Goal: Task Accomplishment & Management: Manage account settings

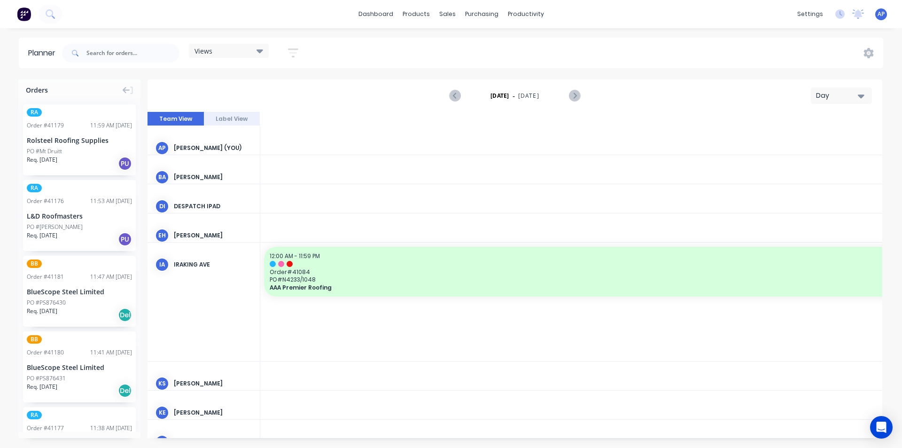
scroll to position [0, 1805]
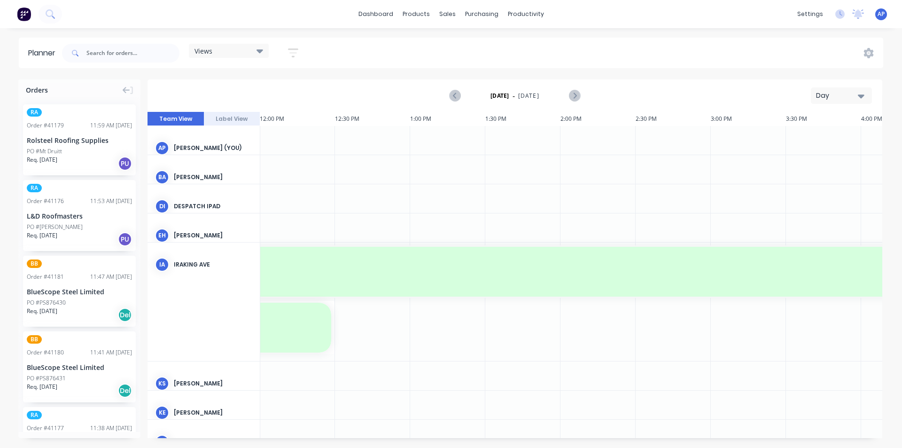
click at [239, 50] on div "Views" at bounding box center [229, 51] width 69 height 8
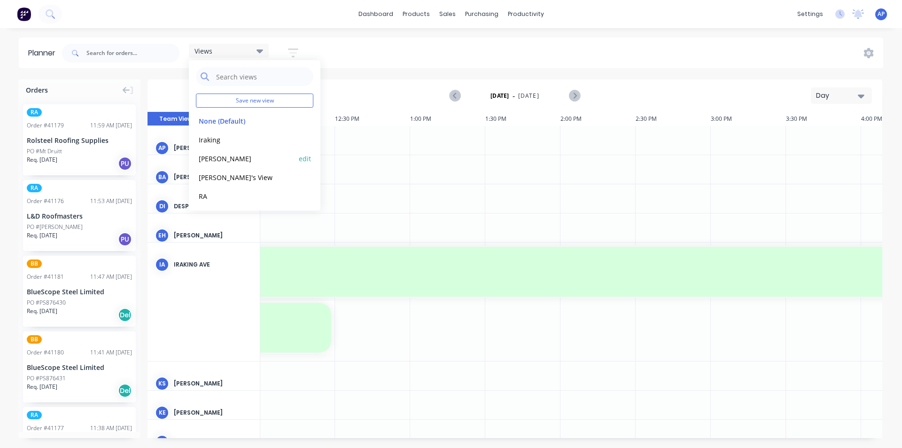
click at [235, 157] on button "[PERSON_NAME]" at bounding box center [246, 158] width 100 height 11
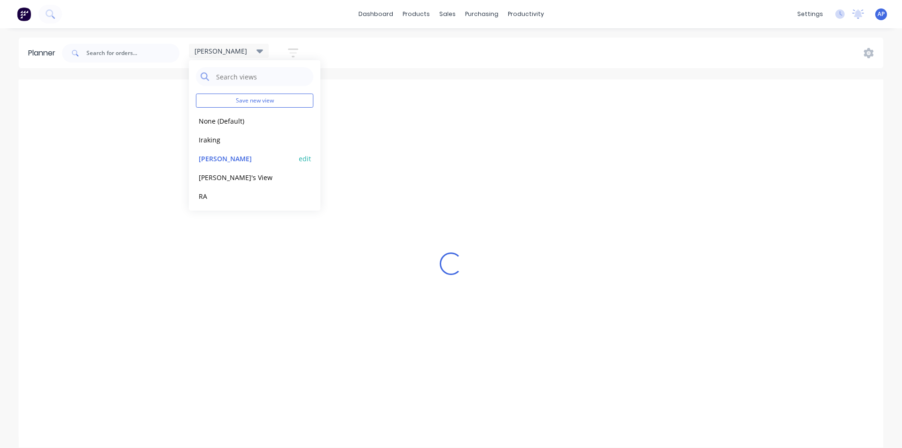
scroll to position [0, 0]
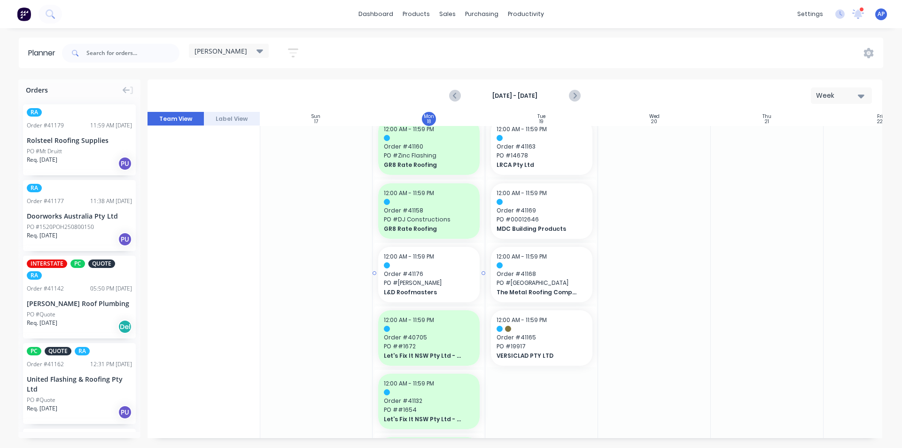
scroll to position [141, 0]
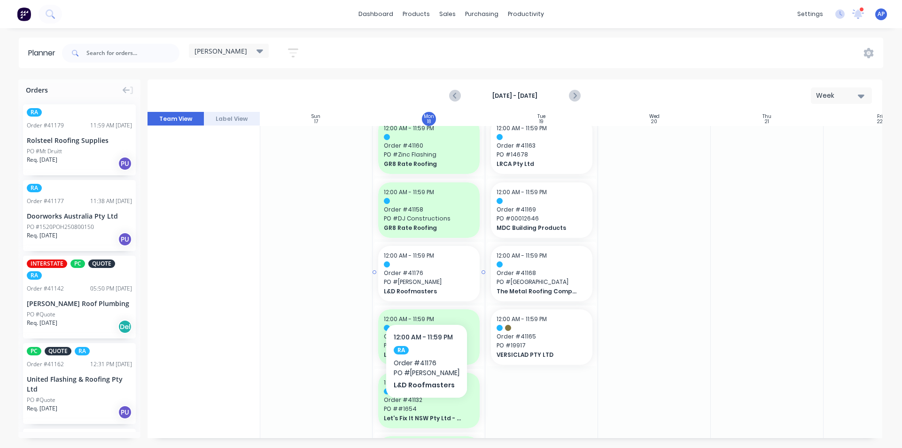
drag, startPoint x: 423, startPoint y: 296, endPoint x: 413, endPoint y: 299, distance: 11.0
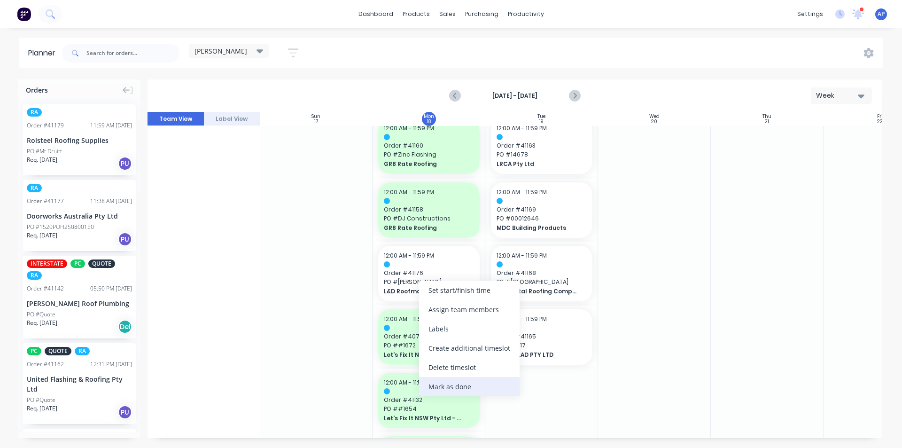
click at [474, 382] on div "Mark as done" at bounding box center [469, 386] width 101 height 19
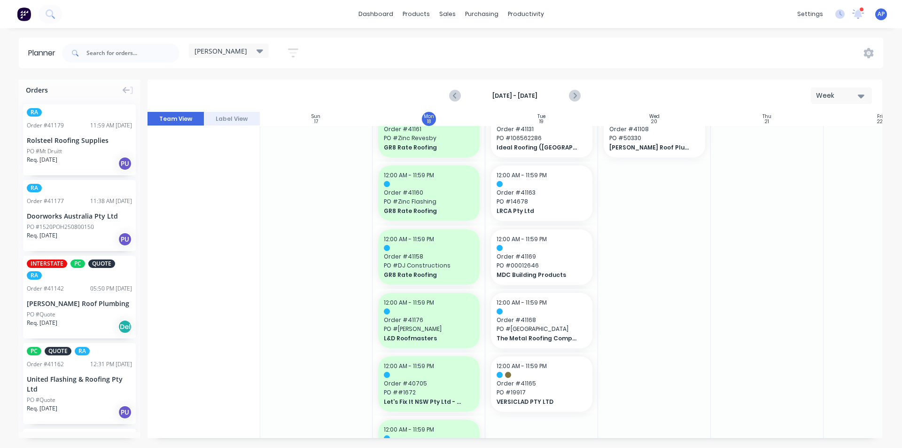
scroll to position [0, 0]
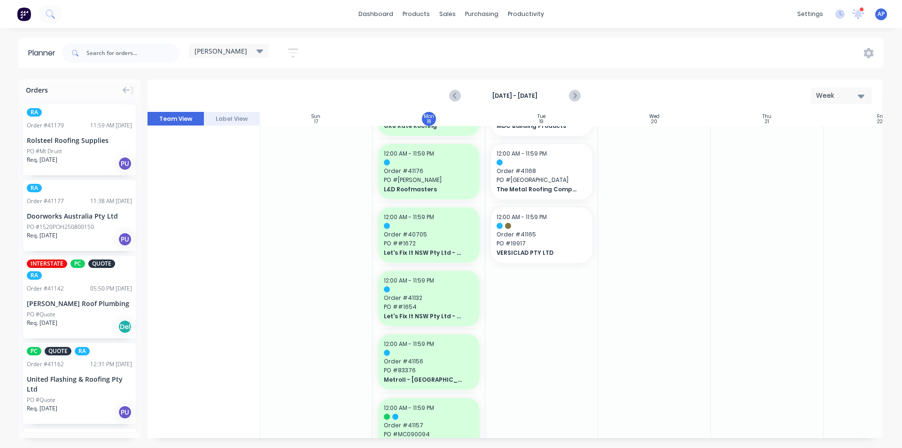
scroll to position [180, 0]
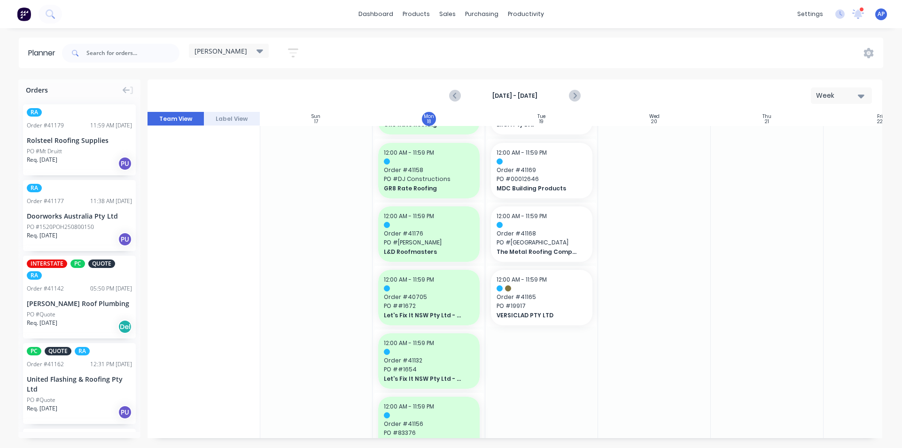
click at [320, 331] on div at bounding box center [316, 393] width 113 height 897
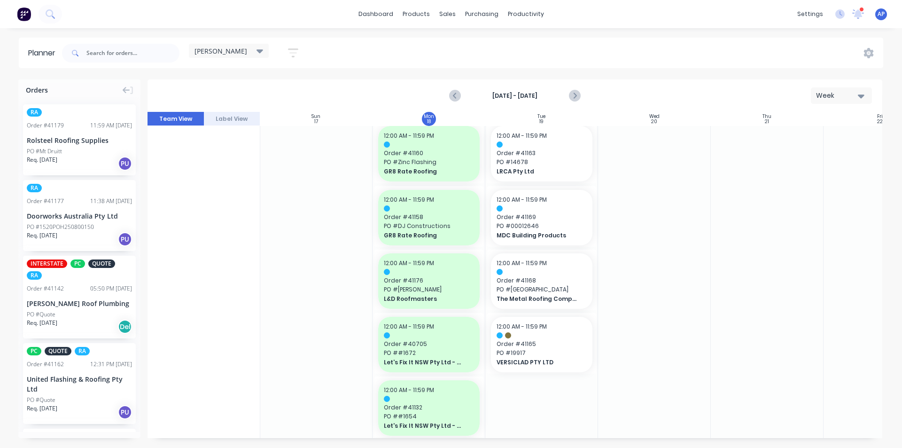
scroll to position [0, 0]
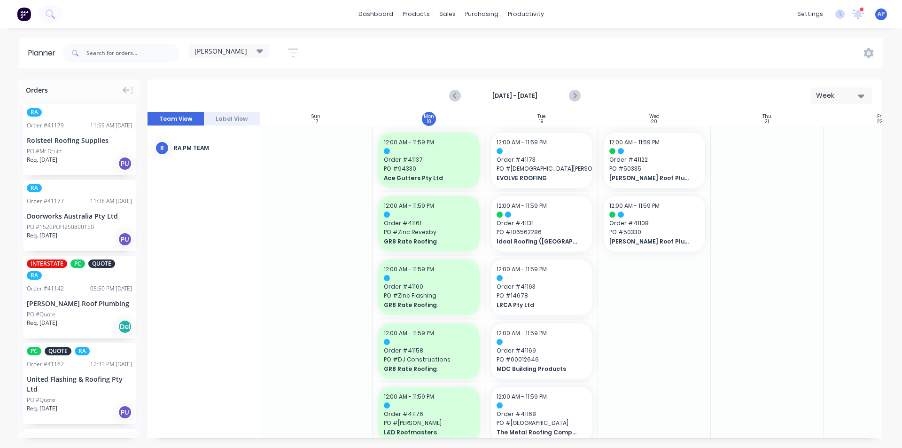
click at [555, 83] on div "Delivery Scheduling" at bounding box center [557, 82] width 59 height 8
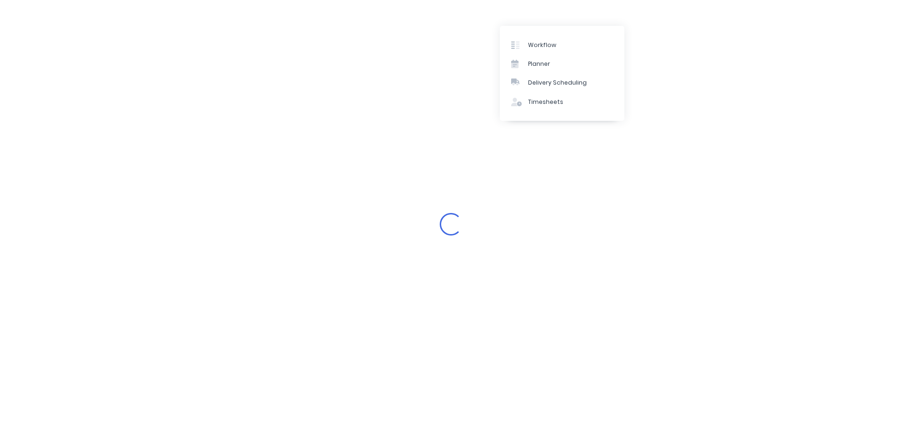
click at [789, 65] on div "Loading..." at bounding box center [451, 224] width 902 height 448
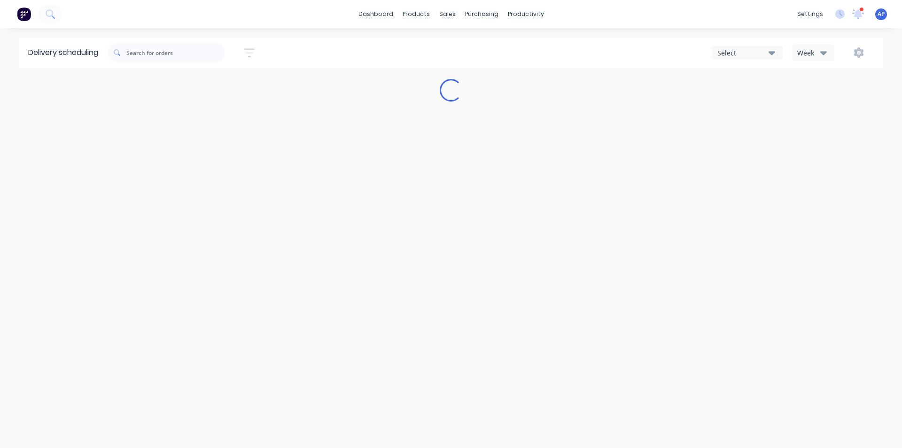
click at [827, 54] on icon "button" at bounding box center [823, 52] width 7 height 10
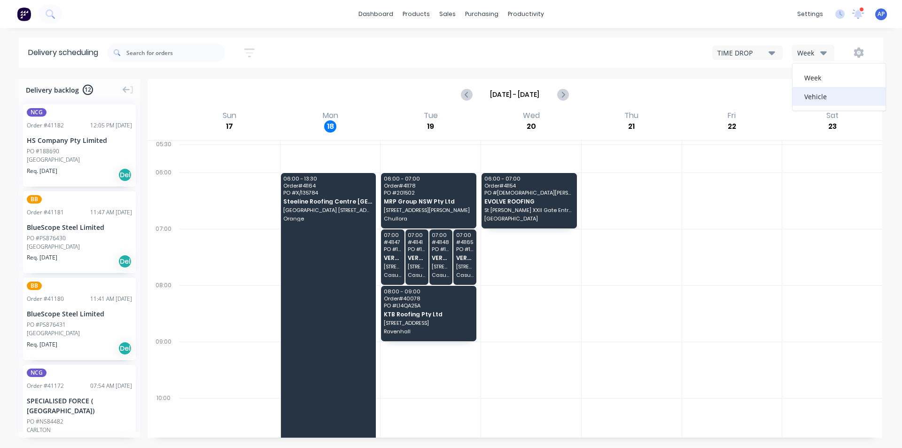
click at [813, 98] on div "Vehicle" at bounding box center [839, 96] width 93 height 19
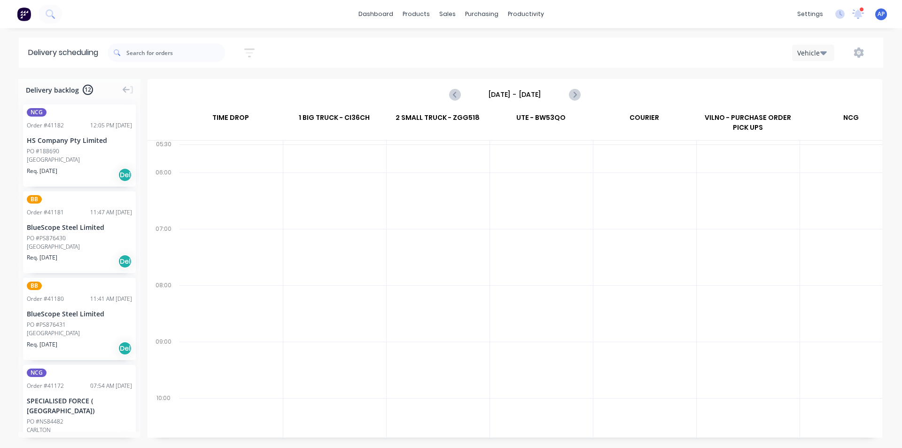
scroll to position [0, 0]
click at [550, 99] on input "[DATE] - [DATE]" at bounding box center [514, 94] width 93 height 14
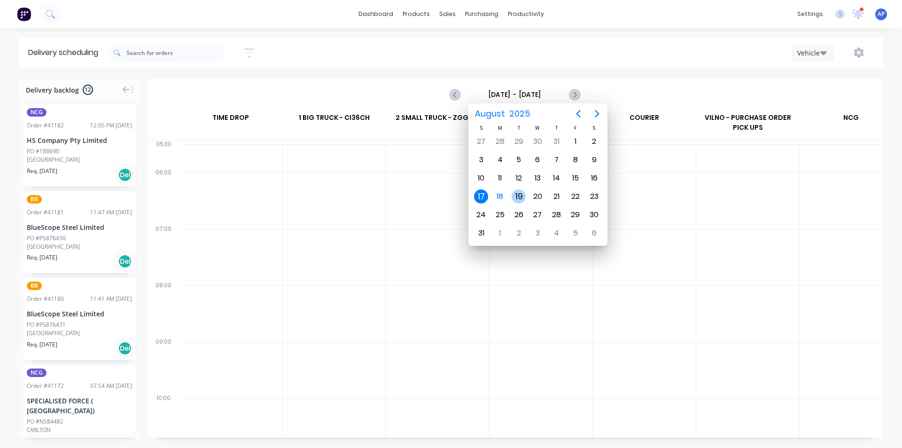
click at [521, 195] on div "19" at bounding box center [519, 196] width 14 height 14
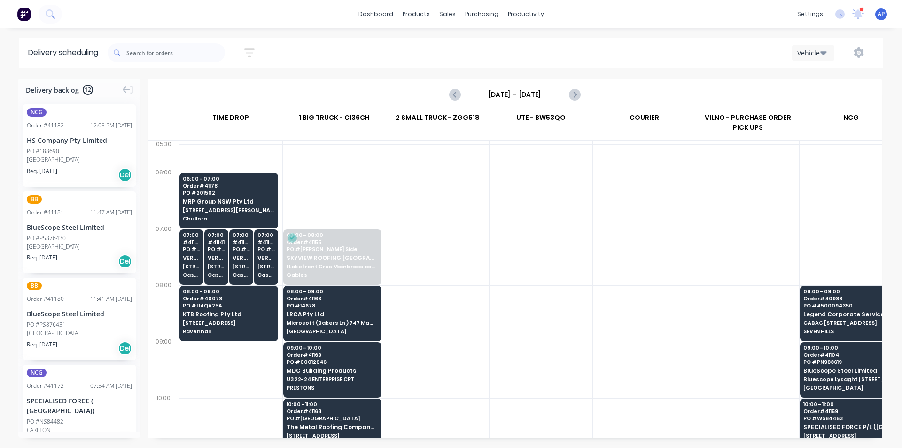
drag, startPoint x: 580, startPoint y: 312, endPoint x: 576, endPoint y: 308, distance: 5.3
click at [583, 310] on div at bounding box center [541, 313] width 103 height 56
click at [192, 314] on span "KTB Roofing Pty Ltd" at bounding box center [229, 314] width 92 height 6
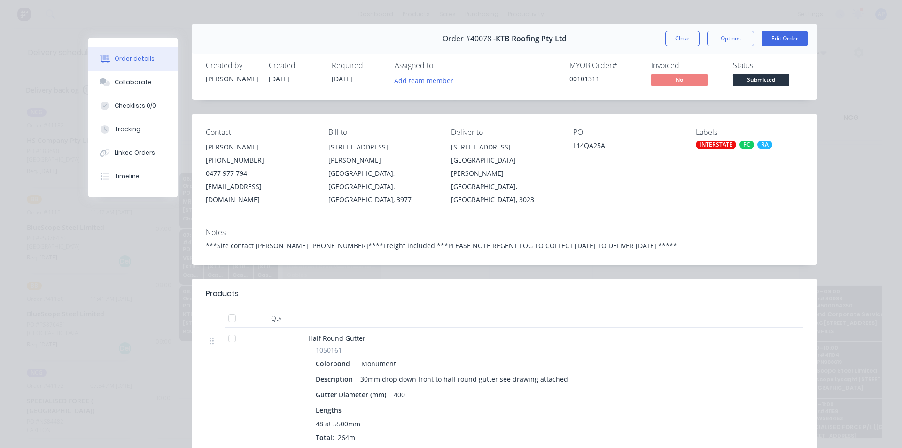
scroll to position [0, 0]
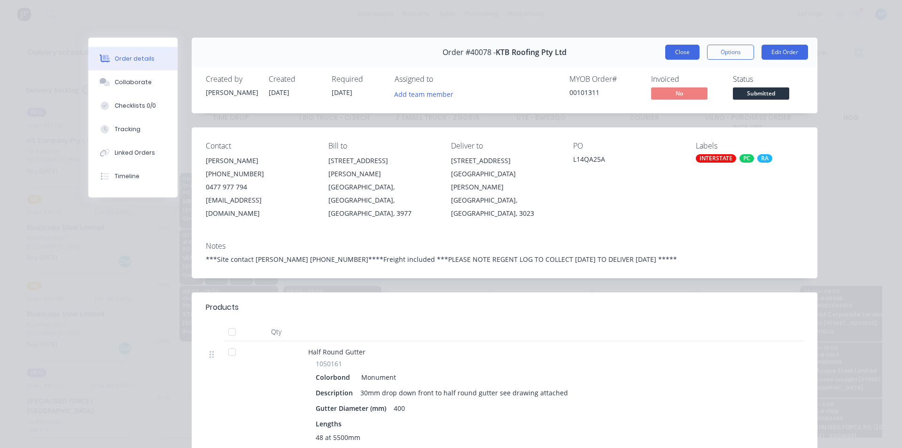
click at [667, 56] on button "Close" at bounding box center [682, 52] width 34 height 15
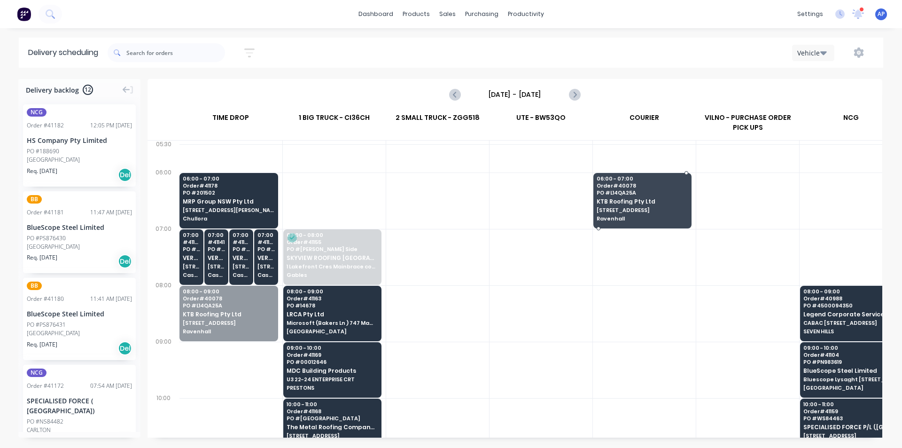
drag, startPoint x: 212, startPoint y: 335, endPoint x: 622, endPoint y: 209, distance: 428.7
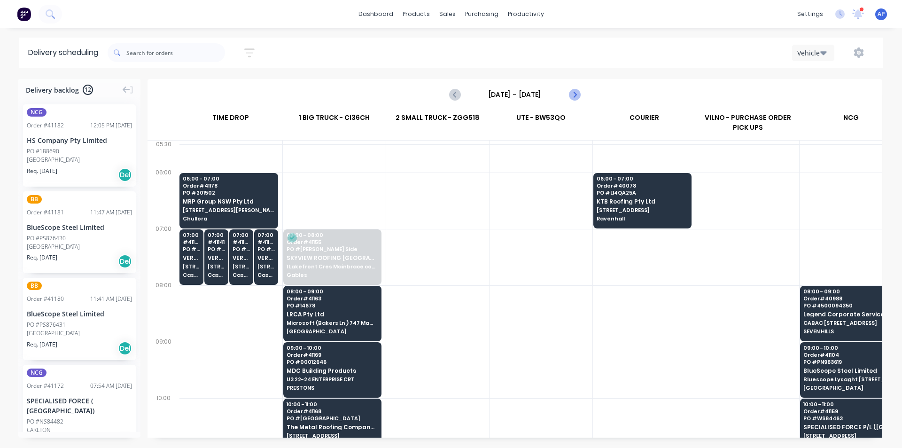
click at [578, 96] on icon "Next page" at bounding box center [574, 94] width 11 height 11
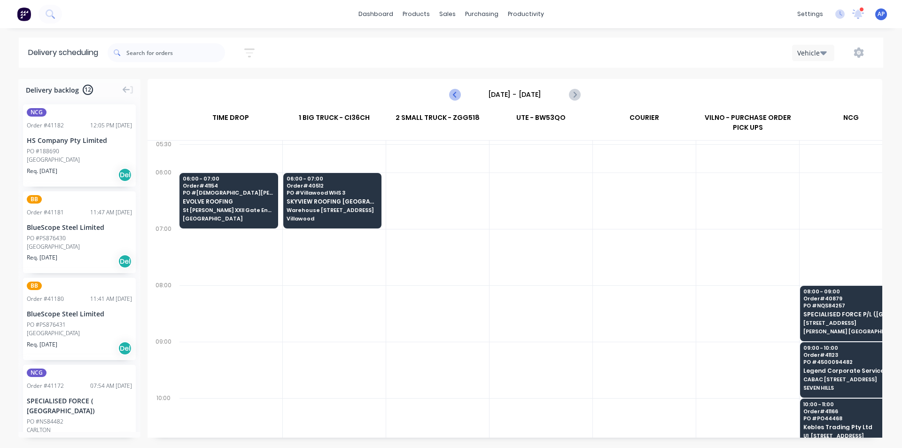
click at [447, 93] on button "Previous page" at bounding box center [455, 94] width 19 height 19
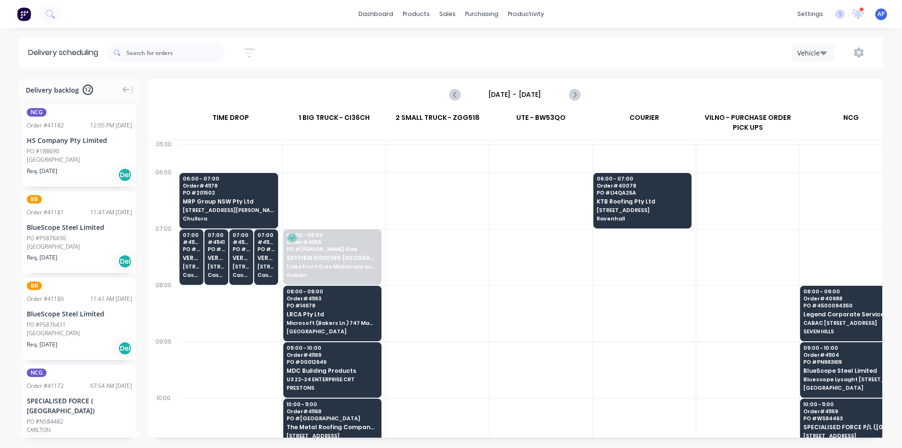
drag, startPoint x: 530, startPoint y: 96, endPoint x: 530, endPoint y: 91, distance: 5.2
click at [530, 92] on input "[DATE] - [DATE]" at bounding box center [514, 94] width 93 height 14
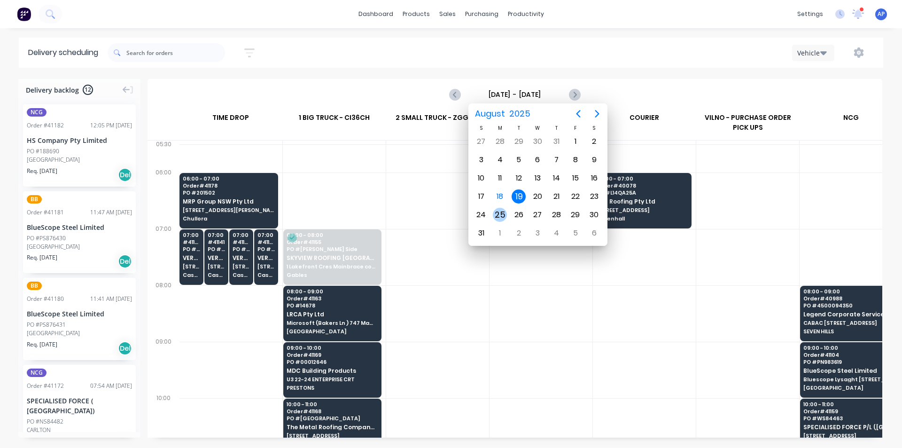
click at [498, 215] on div "25" at bounding box center [500, 215] width 14 height 14
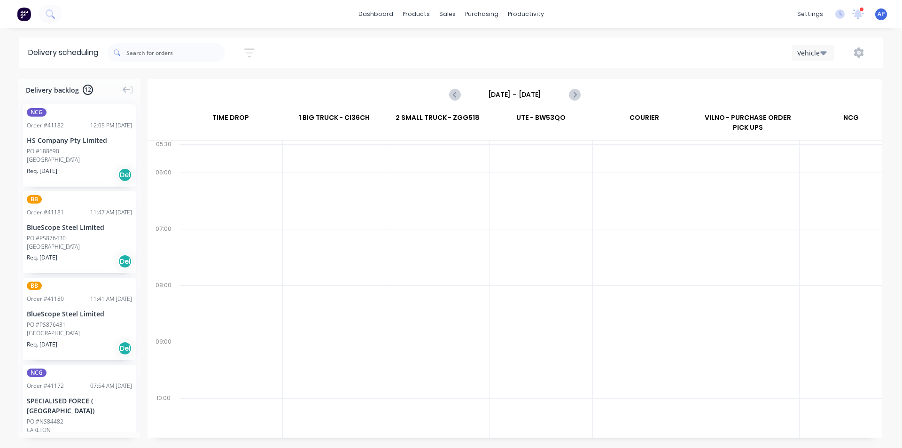
click at [515, 93] on input "[DATE] - [DATE]" at bounding box center [514, 94] width 93 height 14
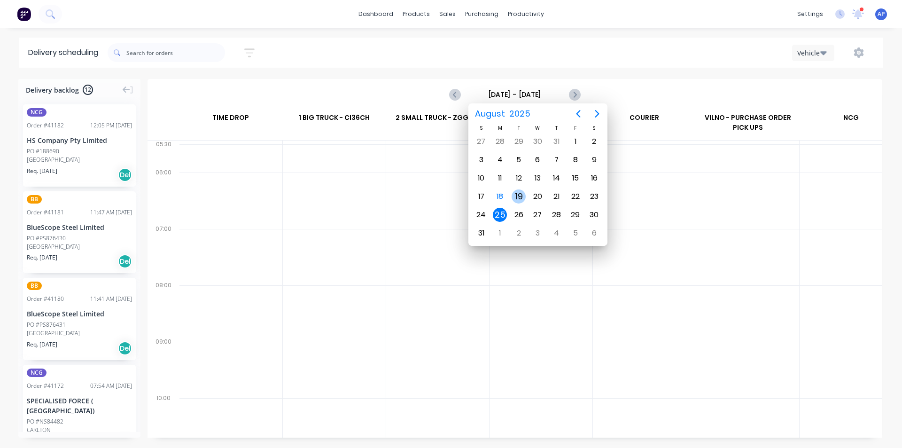
click at [513, 196] on div "19" at bounding box center [519, 196] width 14 height 14
type input "[DATE] - [DATE]"
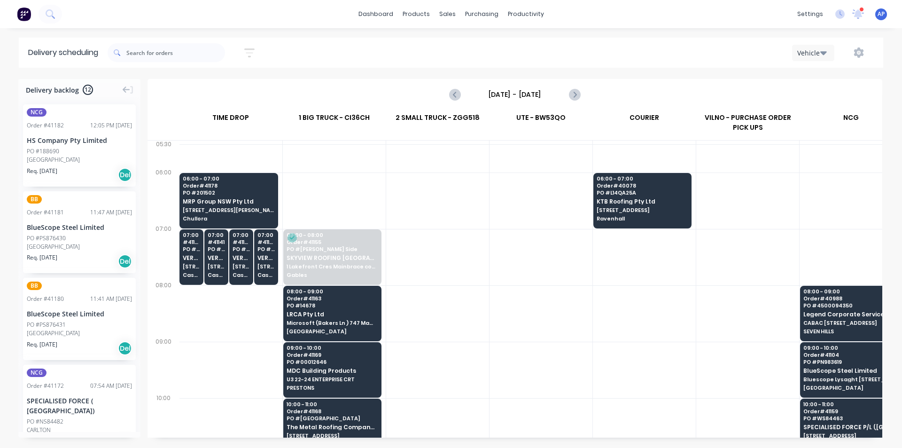
click at [468, 330] on div at bounding box center [437, 313] width 103 height 56
click at [490, 345] on div at bounding box center [541, 370] width 103 height 56
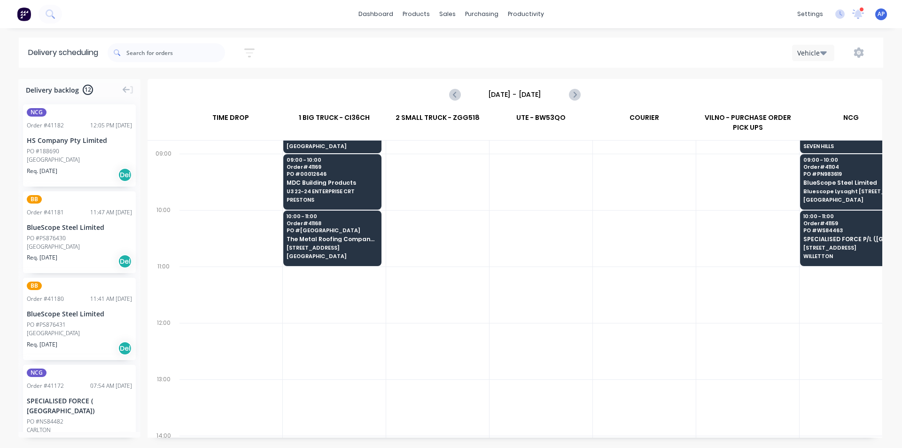
scroll to position [0, 0]
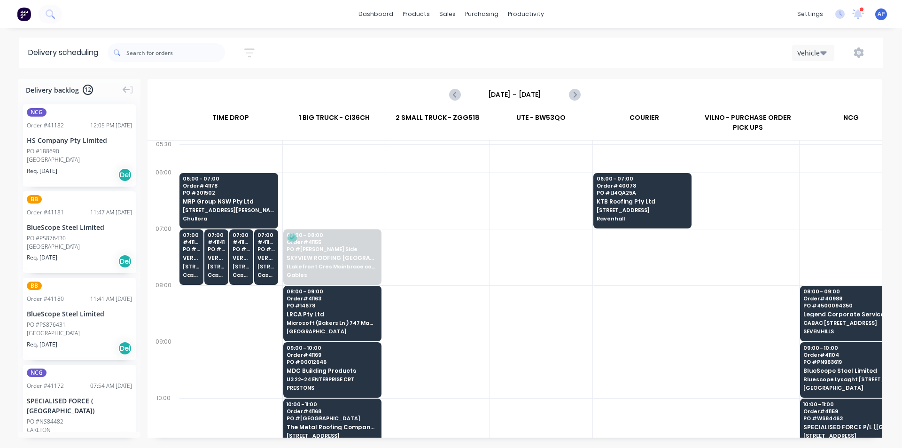
drag, startPoint x: 531, startPoint y: 314, endPoint x: 520, endPoint y: 393, distance: 80.2
click at [531, 313] on div at bounding box center [541, 313] width 103 height 56
click at [542, 70] on link "Planner" at bounding box center [562, 64] width 125 height 19
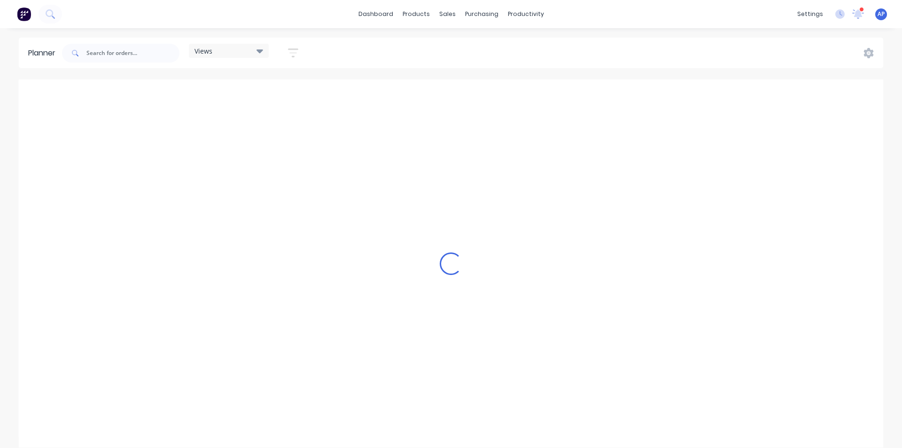
scroll to position [0, 1805]
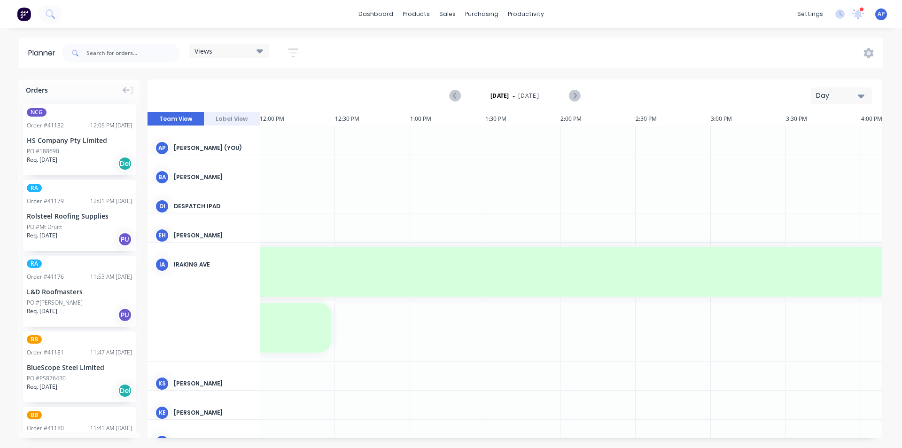
click at [278, 49] on div "Views Save new view None (Default) edit Iraking edit [PERSON_NAME] edit [PERSON…" at bounding box center [248, 53] width 119 height 18
click at [291, 47] on icon "button" at bounding box center [293, 53] width 10 height 12
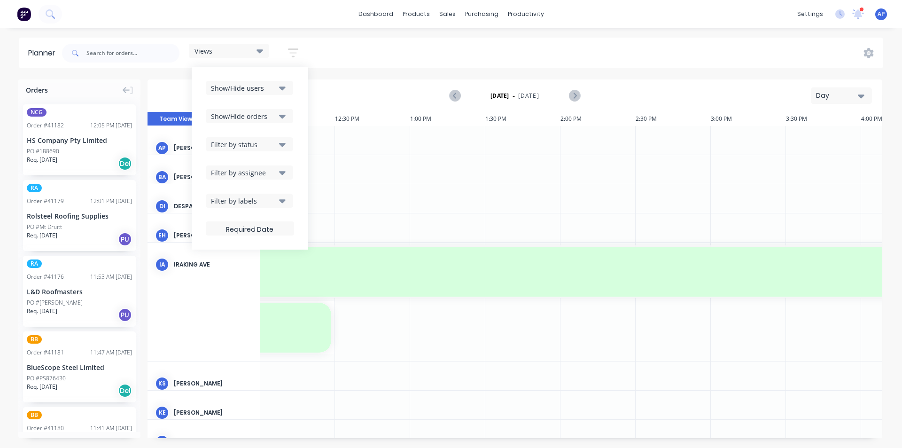
click at [219, 49] on div "Views" at bounding box center [229, 51] width 69 height 8
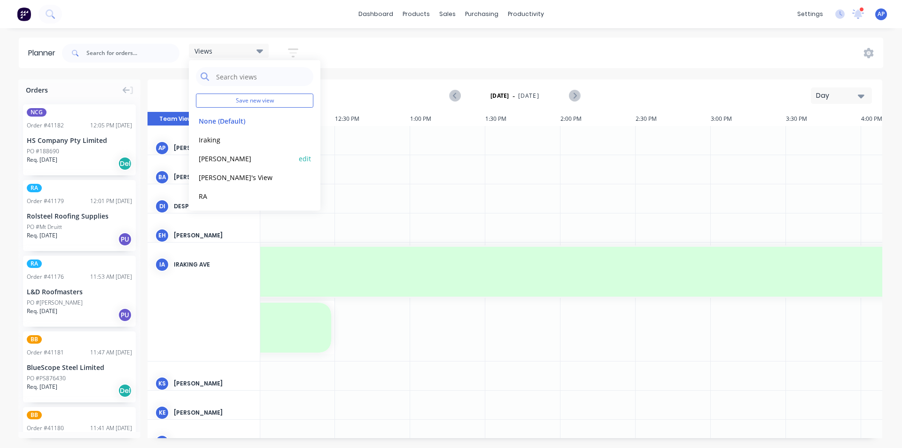
click at [220, 150] on div "[PERSON_NAME]" at bounding box center [254, 158] width 117 height 19
click at [213, 159] on button "[PERSON_NAME]" at bounding box center [246, 158] width 100 height 11
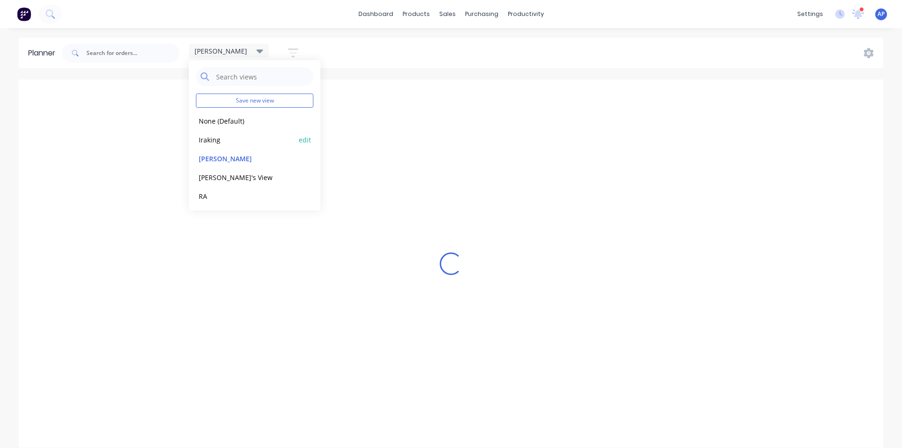
scroll to position [0, 0]
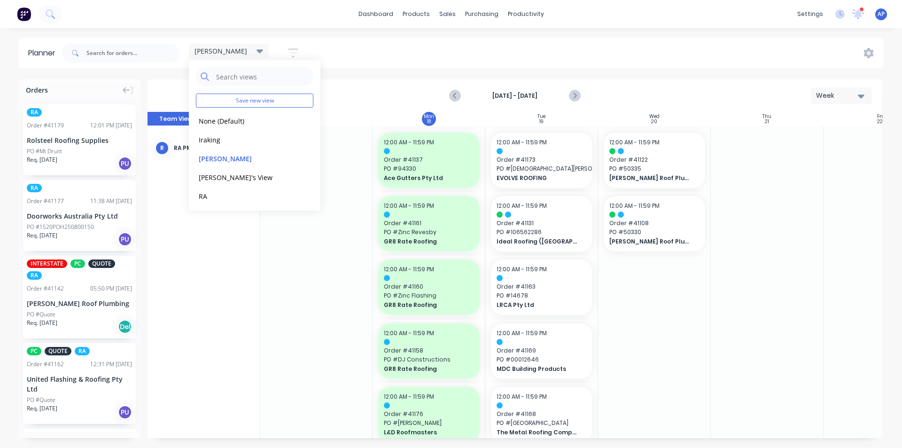
click at [531, 73] on div "Planner [PERSON_NAME] Save new view None (Default) edit Iraking edit [PERSON_NA…" at bounding box center [451, 243] width 902 height 410
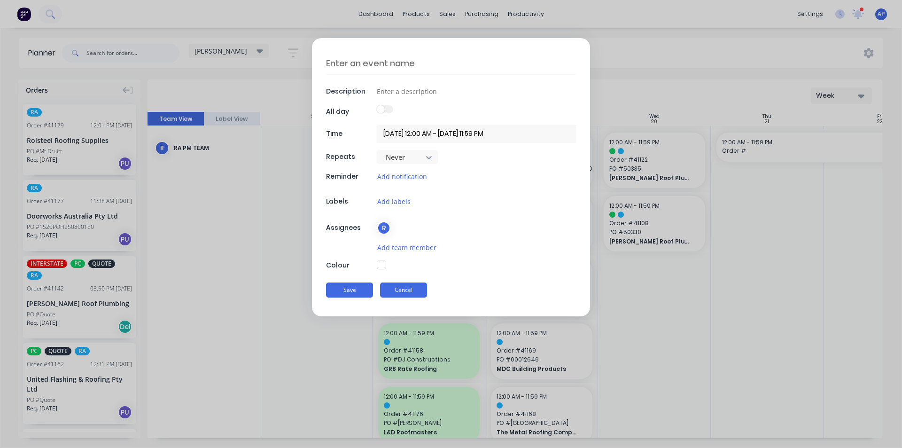
click at [391, 283] on button "Cancel" at bounding box center [403, 289] width 47 height 15
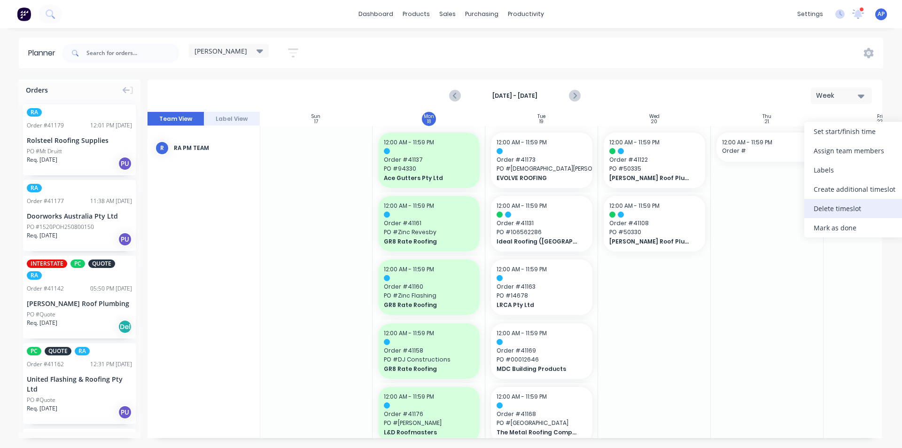
click at [843, 211] on div "Delete timeslot" at bounding box center [854, 208] width 101 height 19
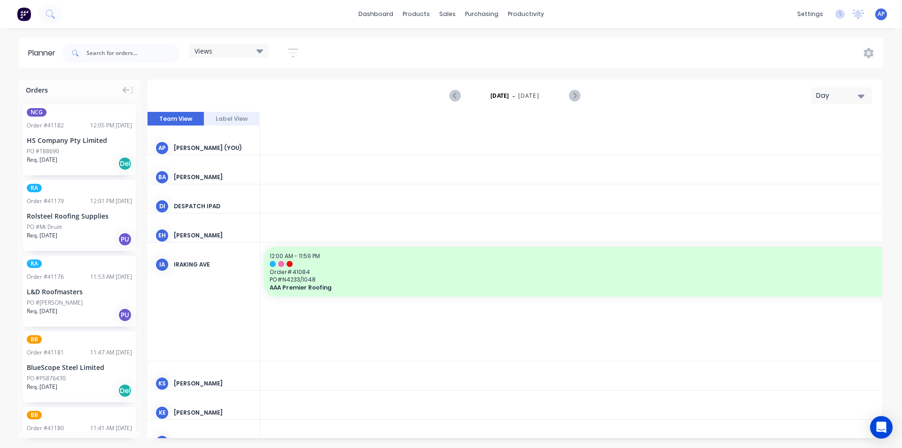
scroll to position [0, 1805]
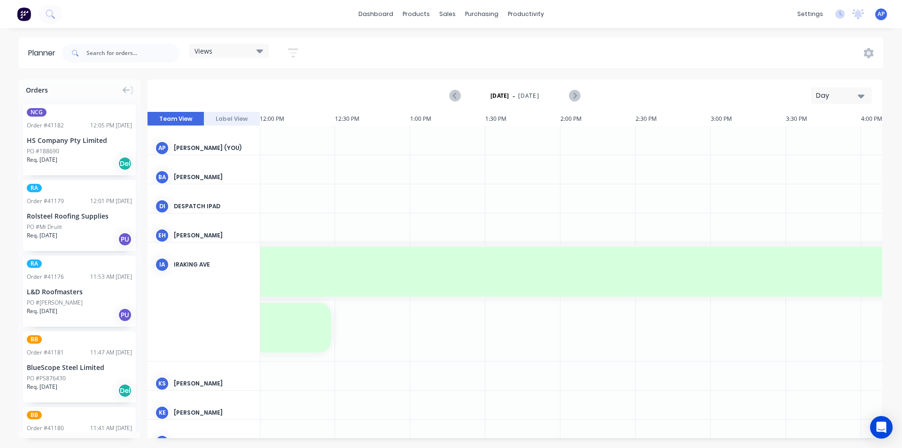
click at [264, 39] on div "Views Save new view None (Default) edit Iraking edit [PERSON_NAME] edit [PERSON…" at bounding box center [184, 53] width 248 height 28
click at [263, 47] on icon at bounding box center [260, 51] width 7 height 10
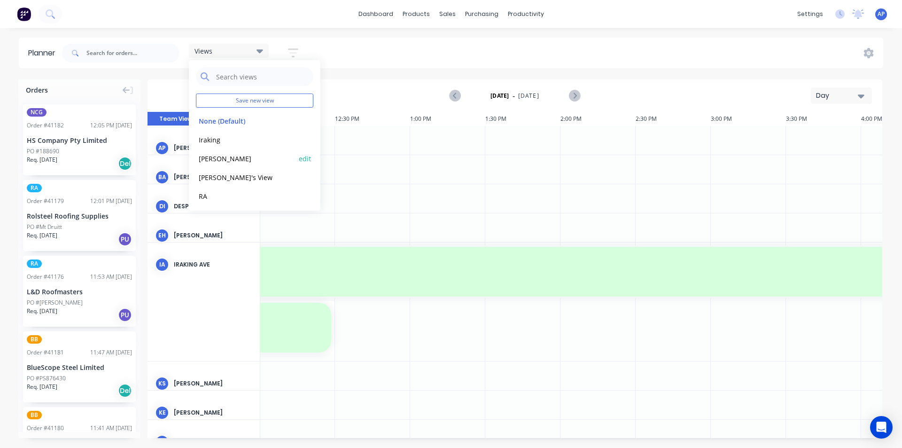
click at [215, 154] on button "[PERSON_NAME]" at bounding box center [246, 158] width 100 height 11
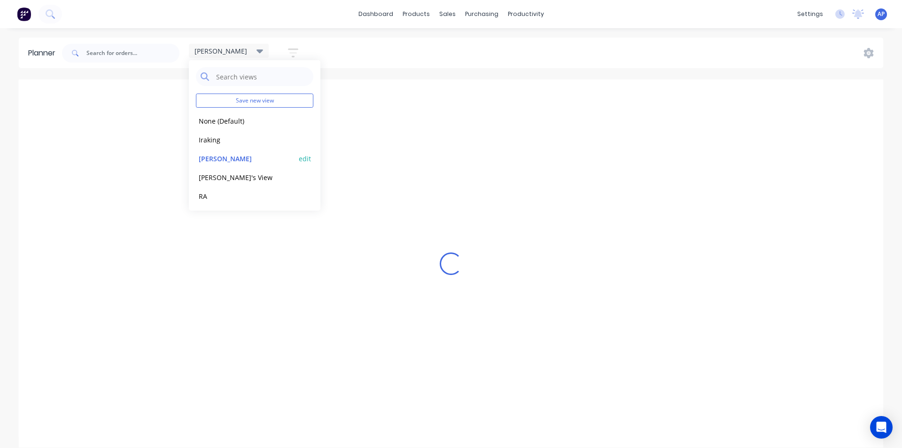
scroll to position [0, 0]
click at [585, 80] on div "Loading..." at bounding box center [451, 263] width 865 height 368
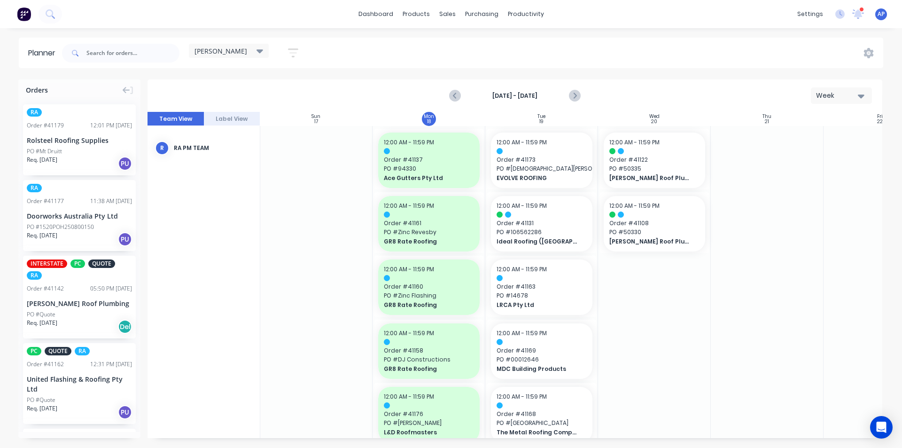
click at [530, 176] on span "EVOLVE ROOFING" at bounding box center [537, 178] width 81 height 8
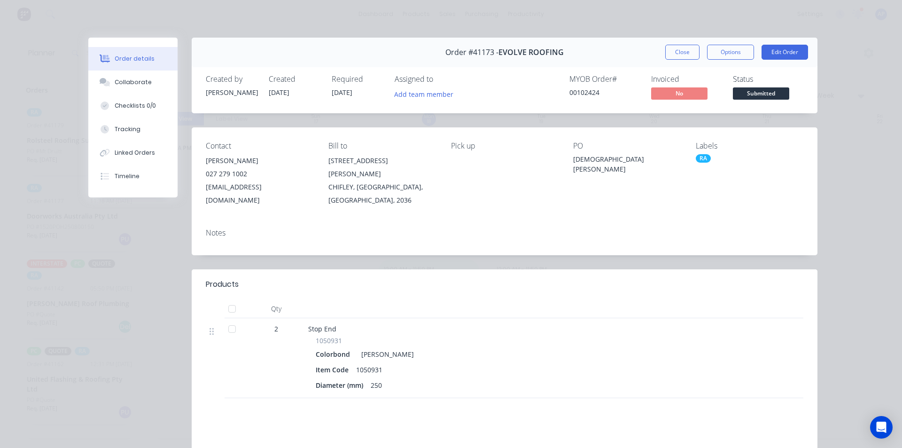
click at [614, 42] on div "Order #41173 - EVOLVE ROOFING Close Options Edit Order" at bounding box center [505, 53] width 626 height 30
click at [676, 50] on button "Close" at bounding box center [682, 52] width 34 height 15
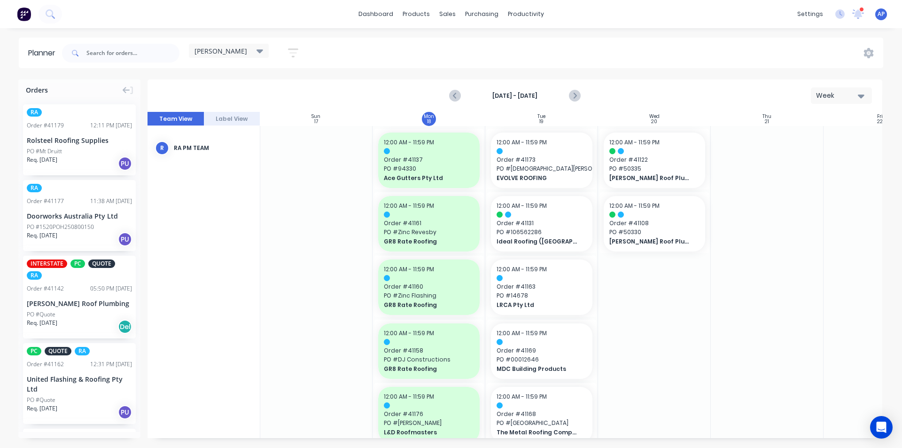
drag, startPoint x: 688, startPoint y: 323, endPoint x: 694, endPoint y: 306, distance: 17.7
click at [535, 220] on span "Order # 41131" at bounding box center [542, 223] width 90 height 8
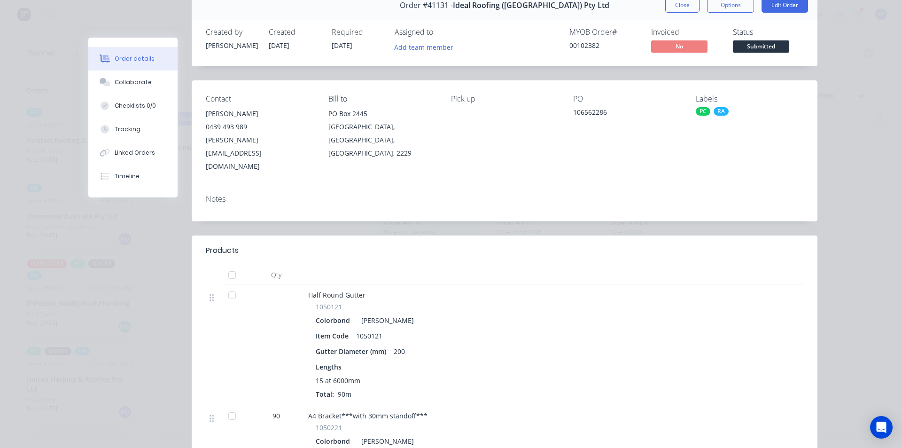
scroll to position [0, 0]
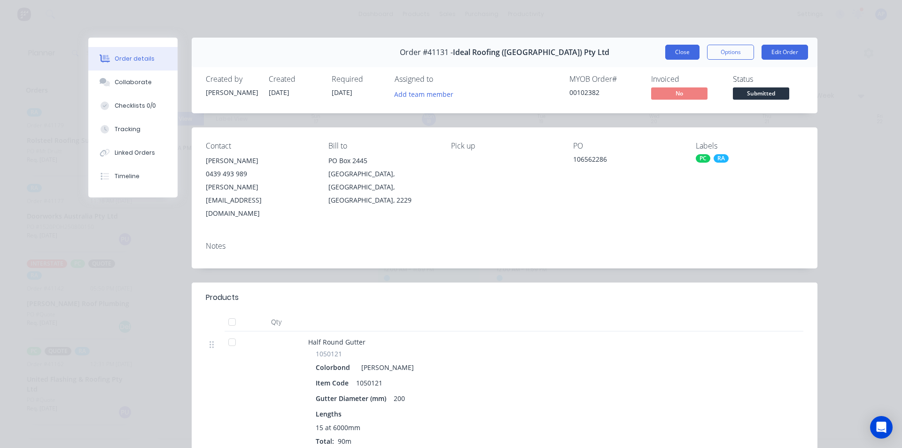
click at [666, 48] on button "Close" at bounding box center [682, 52] width 34 height 15
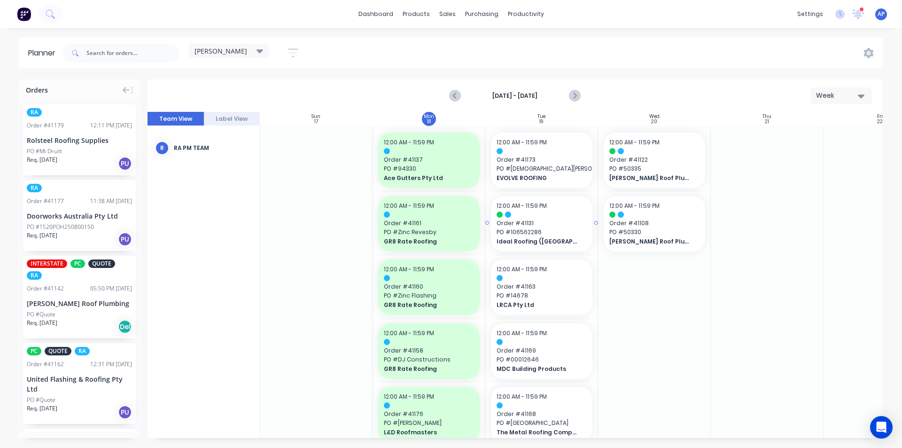
click at [554, 210] on div "12:00 AM - 11:59 PM" at bounding box center [542, 206] width 90 height 8
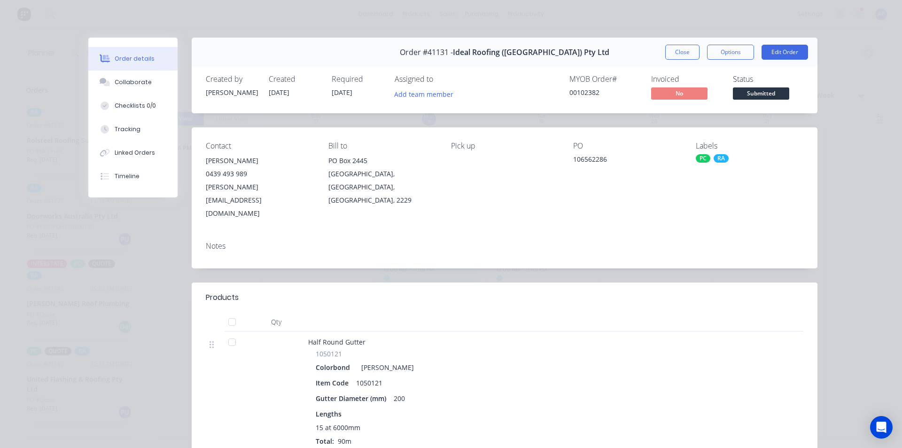
click at [677, 31] on div "Order details Collaborate Checklists 0/0 Tracking Linked Orders Timeline Order …" at bounding box center [451, 224] width 902 height 448
click at [676, 53] on button "Close" at bounding box center [682, 52] width 34 height 15
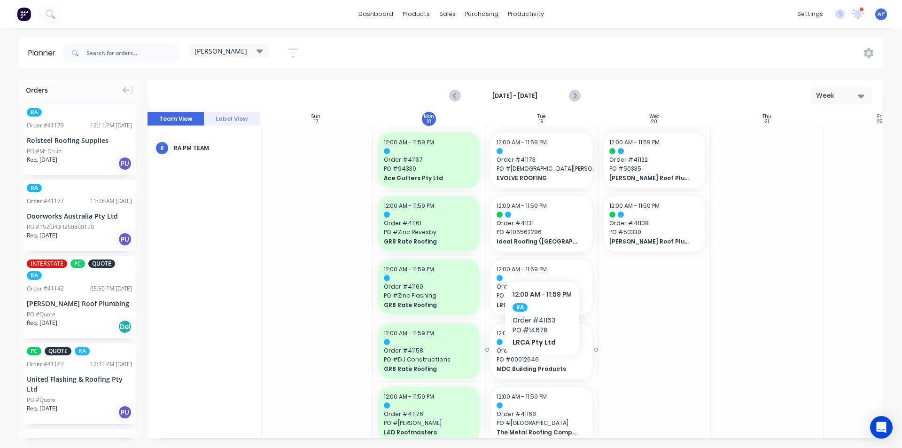
scroll to position [94, 0]
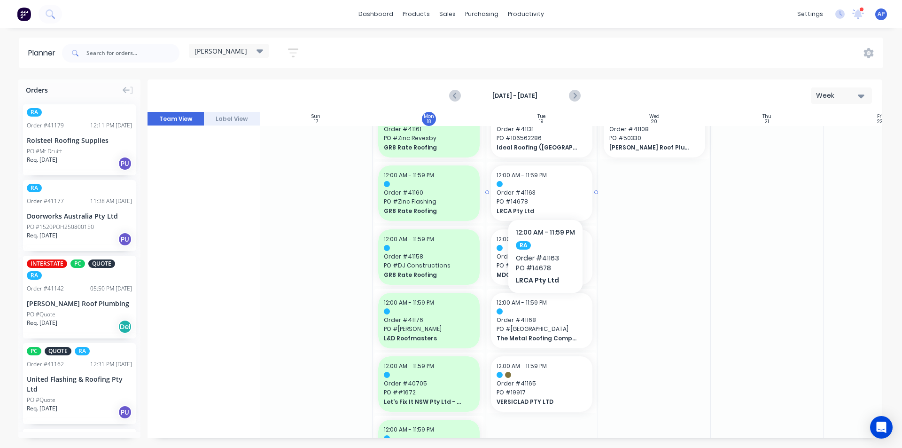
click at [544, 198] on div "12:00 AM - 11:59 PM Order # 41163 PO # 14678 LRCA Pty Ltd" at bounding box center [541, 192] width 101 height 55
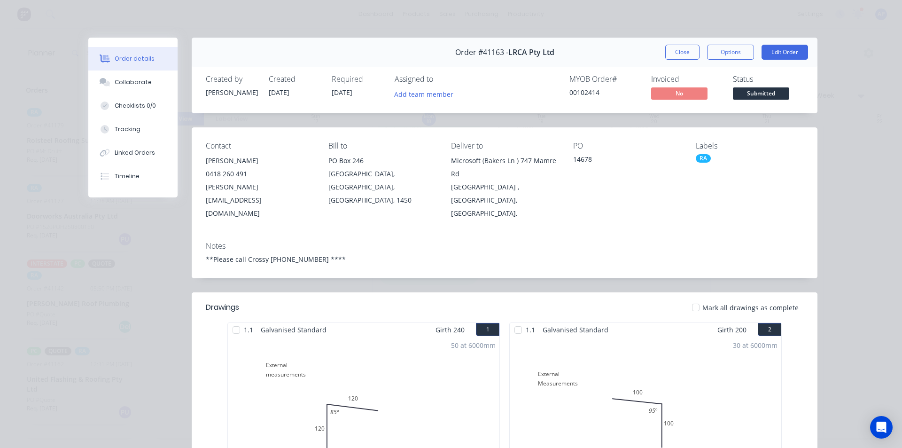
scroll to position [47, 0]
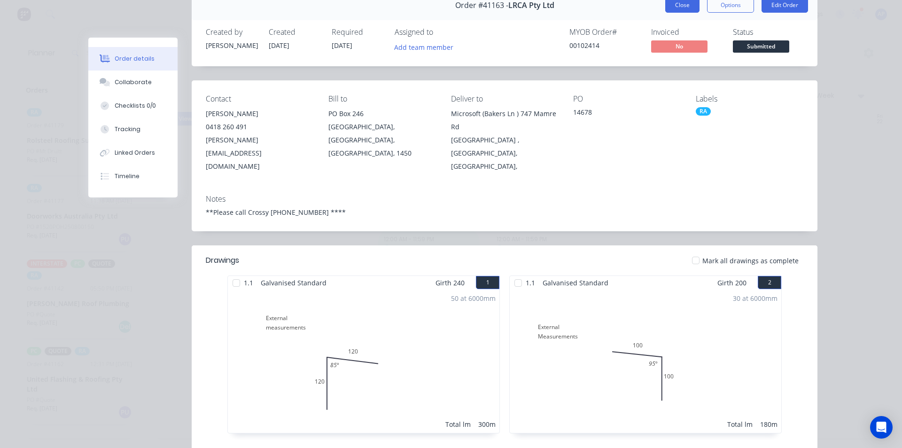
click at [672, 7] on button "Close" at bounding box center [682, 5] width 34 height 15
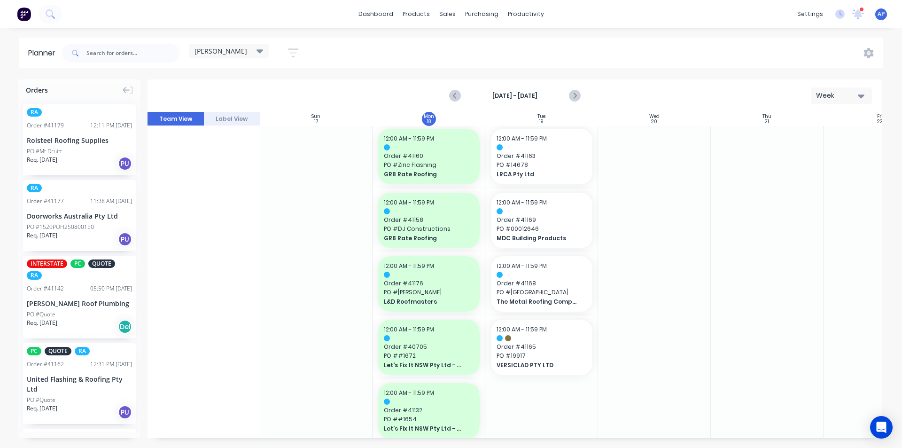
scroll to position [141, 0]
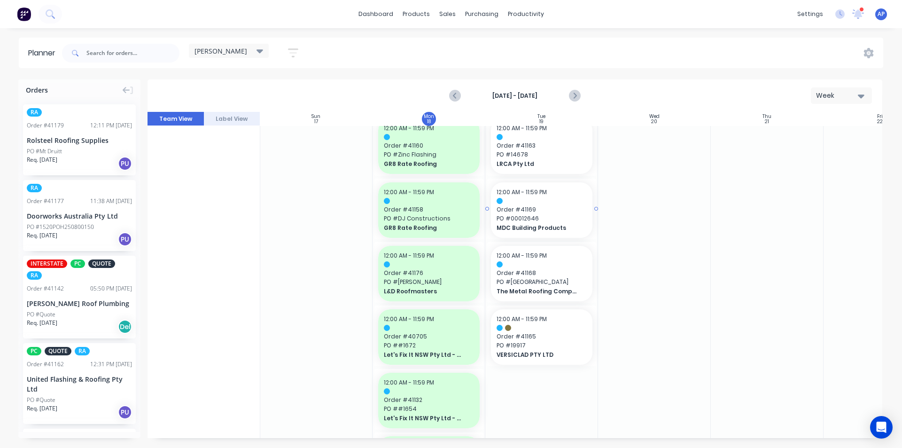
click at [560, 216] on span "PO # 00012646" at bounding box center [542, 218] width 90 height 8
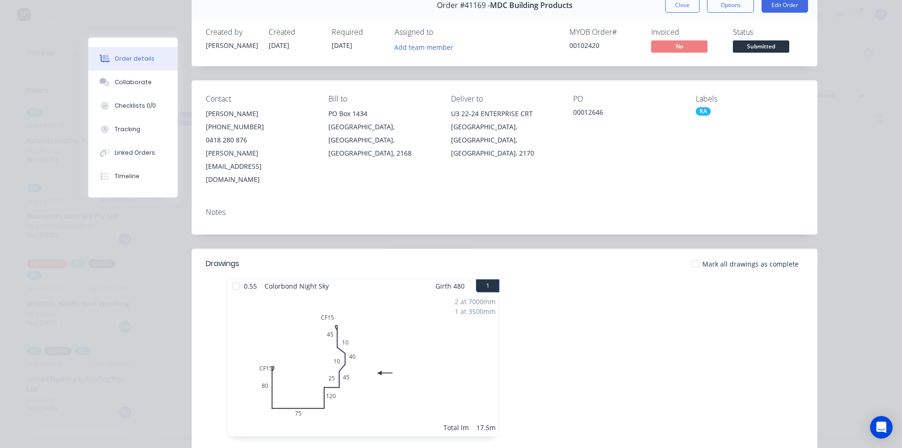
scroll to position [0, 0]
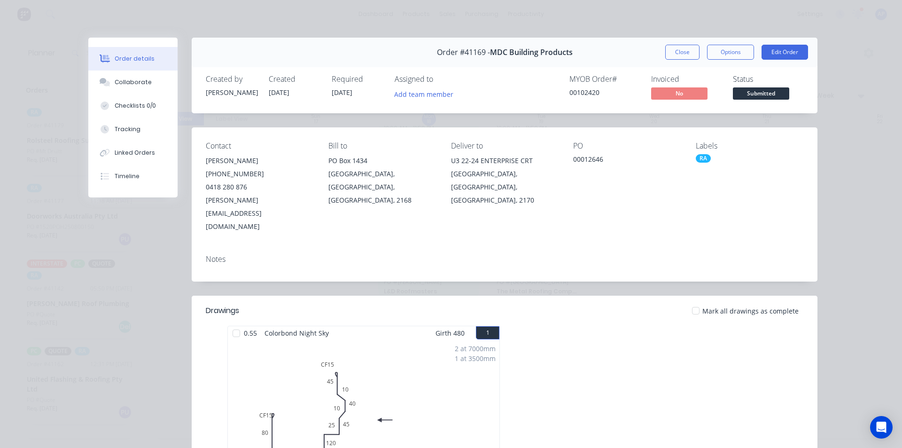
click at [675, 61] on div "Order #41169 - MDC Building Products Close Options Edit Order" at bounding box center [505, 53] width 626 height 30
click at [677, 56] on button "Close" at bounding box center [682, 52] width 34 height 15
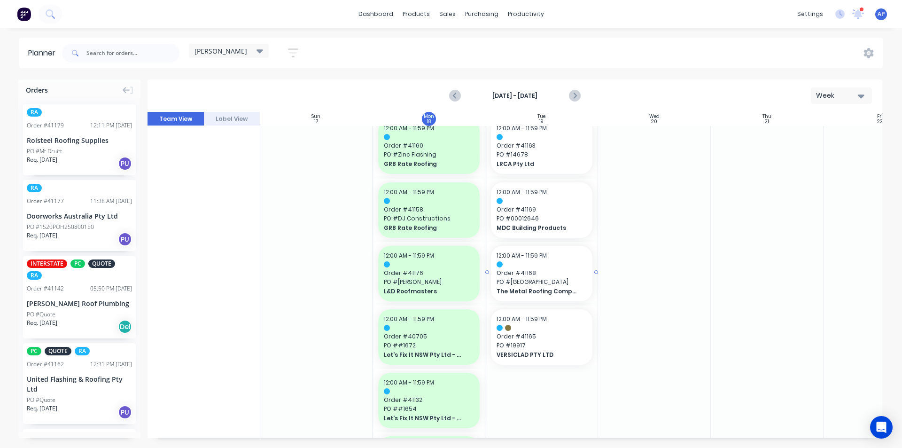
click at [515, 297] on div "12:00 AM - 11:59 PM Order # 41168 PO # Lane Cove The Metal Roofing Company P L" at bounding box center [541, 273] width 101 height 55
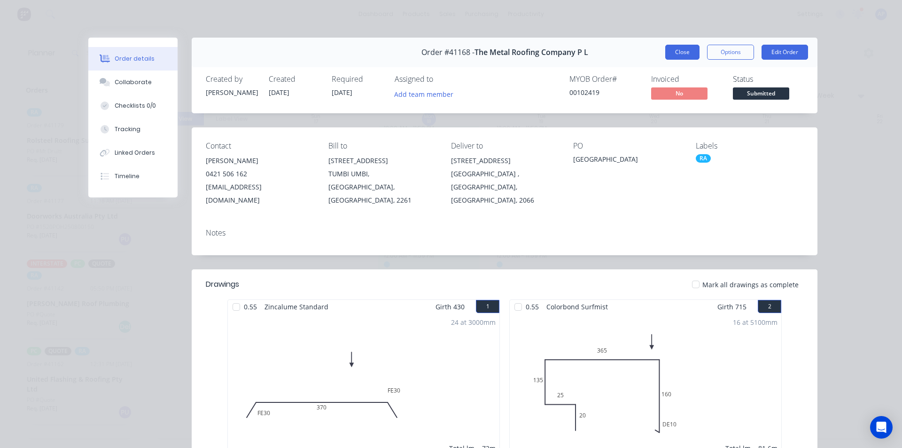
click at [671, 51] on button "Close" at bounding box center [682, 52] width 34 height 15
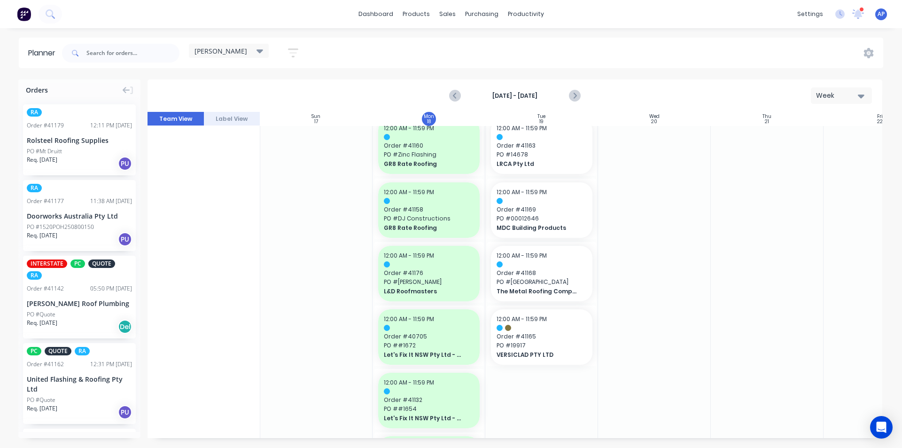
click at [484, 344] on div "12:00 AM - 11:59 PM Order # 40705 PO # #1672 Let's Fix It NSW Pty Ltd - CASH SA…" at bounding box center [429, 334] width 113 height 63
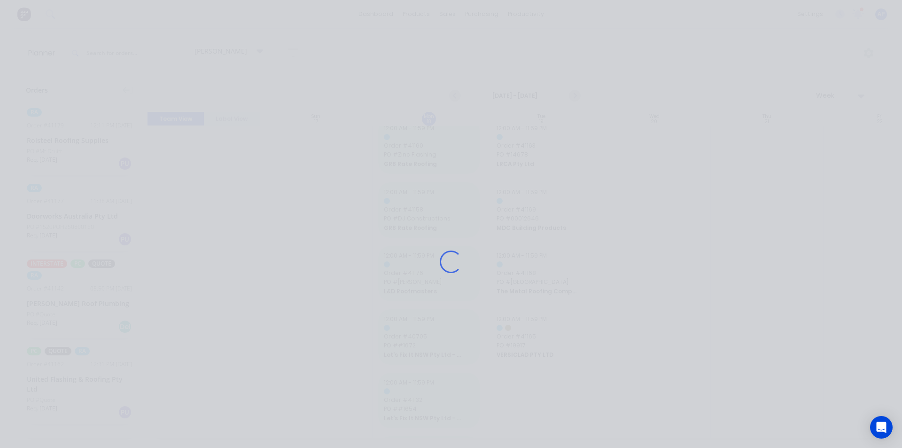
click at [546, 338] on div "Loading..." at bounding box center [451, 262] width 752 height 448
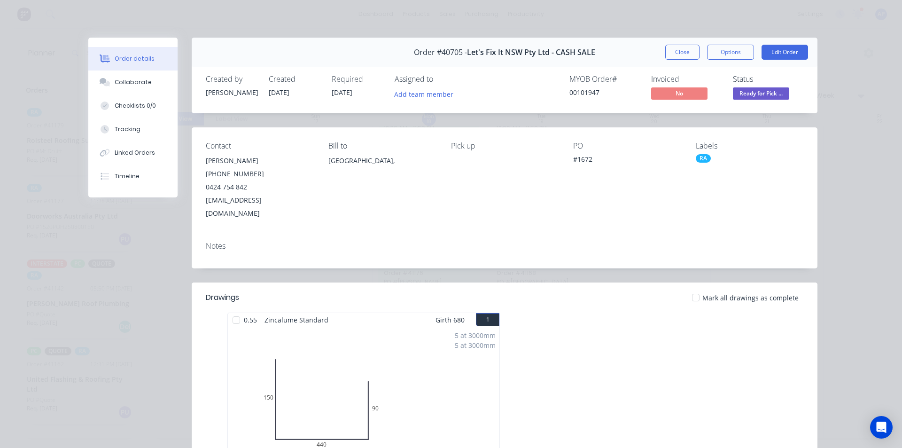
click at [688, 64] on div "Order #40705 - Let's Fix It NSW Pty Ltd - CASH SALE Close Options Edit Order" at bounding box center [505, 53] width 626 height 30
click at [685, 52] on button "Close" at bounding box center [682, 52] width 34 height 15
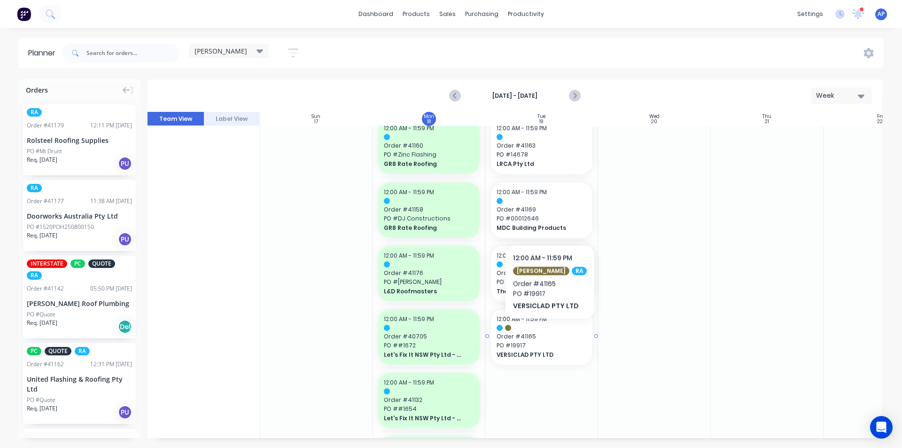
click at [544, 333] on span "Order # 41165" at bounding box center [542, 336] width 90 height 8
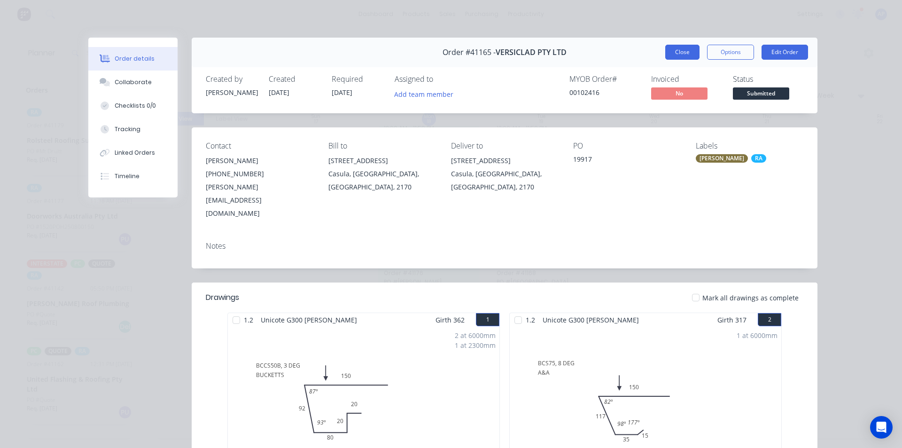
click at [683, 57] on button "Close" at bounding box center [682, 52] width 34 height 15
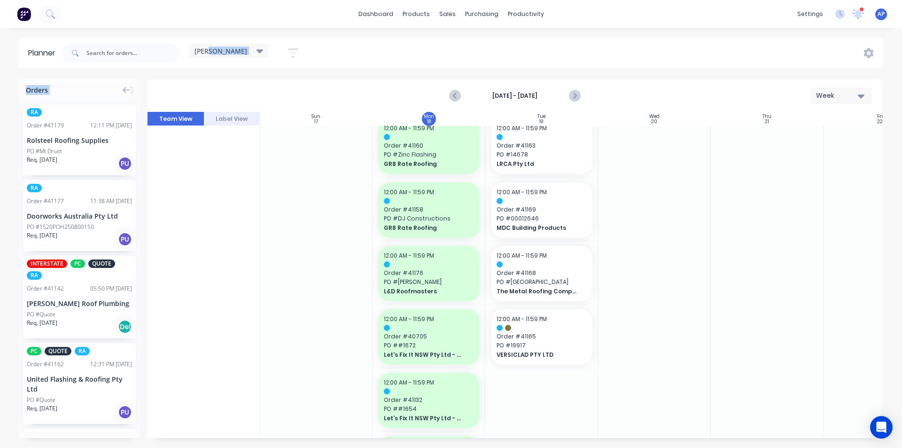
drag, startPoint x: 683, startPoint y: 74, endPoint x: 690, endPoint y: 112, distance: 38.8
click at [687, 101] on div "Planner kyle Save new view None (Default) edit Iraking edit kyle edit Michael's…" at bounding box center [451, 243] width 902 height 410
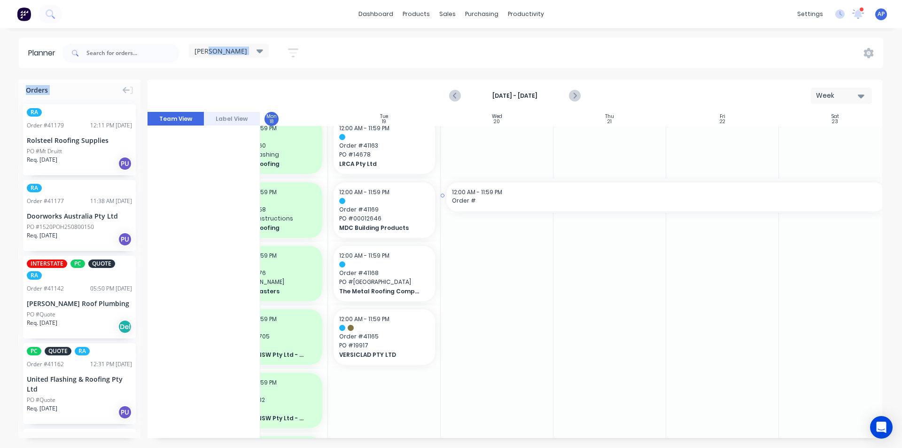
scroll to position [141, 171]
